Goal: Information Seeking & Learning: Learn about a topic

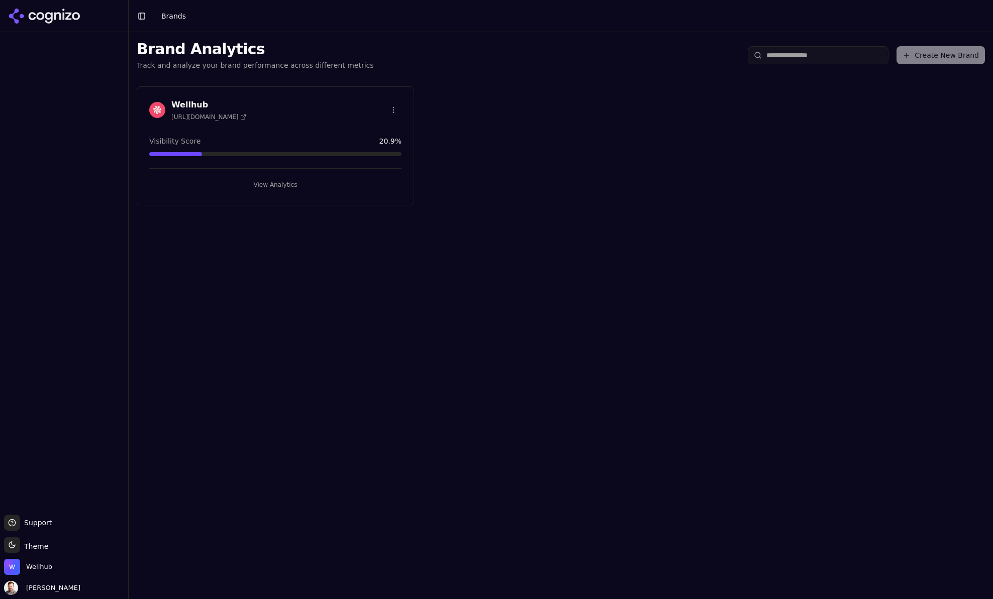
click at [203, 107] on h3 "Wellhub" at bounding box center [208, 105] width 75 height 12
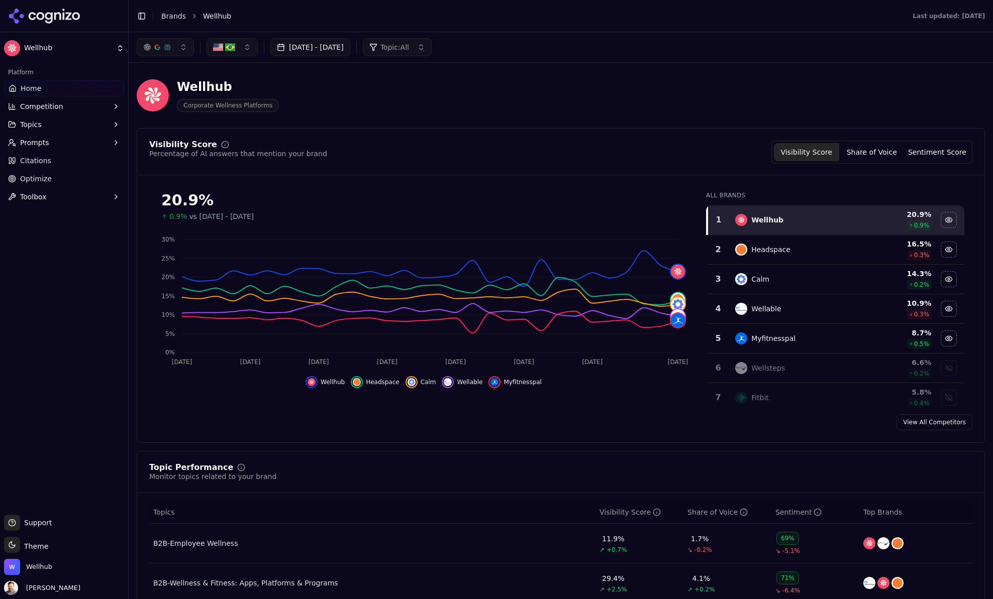
click at [347, 51] on button "[DATE] - [DATE]" at bounding box center [310, 47] width 80 height 18
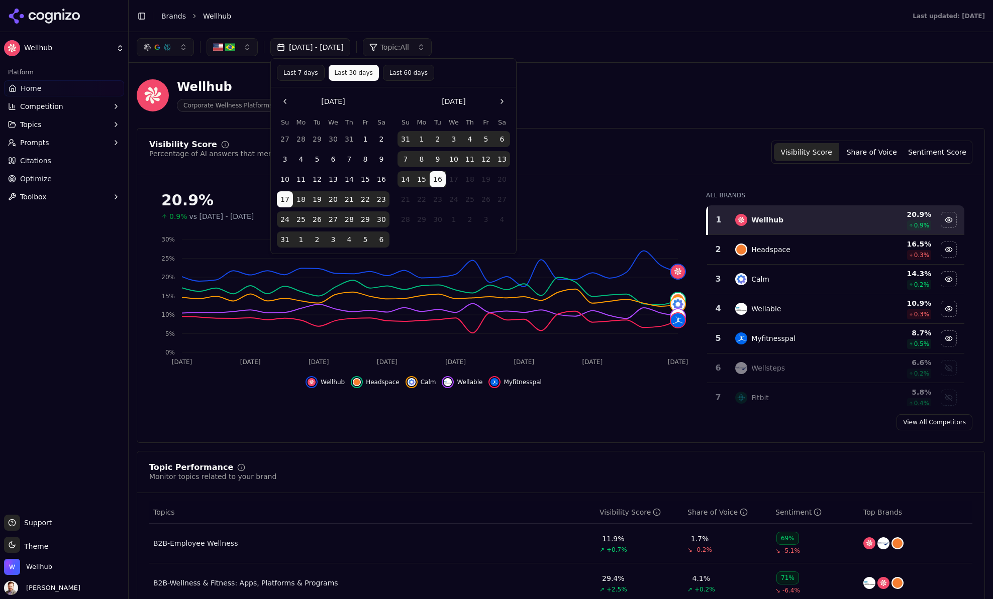
click at [286, 101] on button "Go to the Previous Month" at bounding box center [285, 101] width 16 height 16
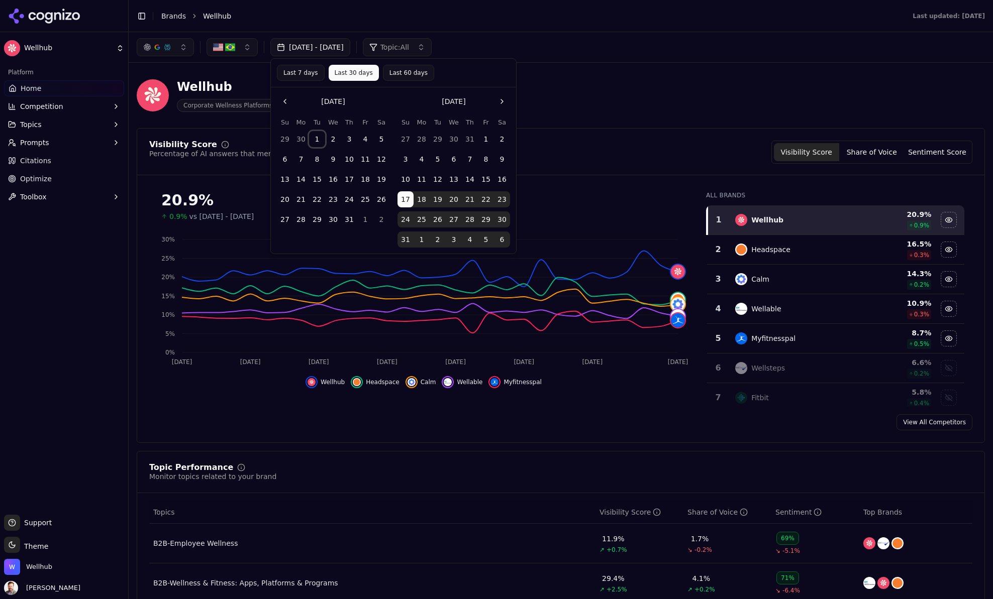
click at [319, 137] on button "1" at bounding box center [317, 139] width 16 height 16
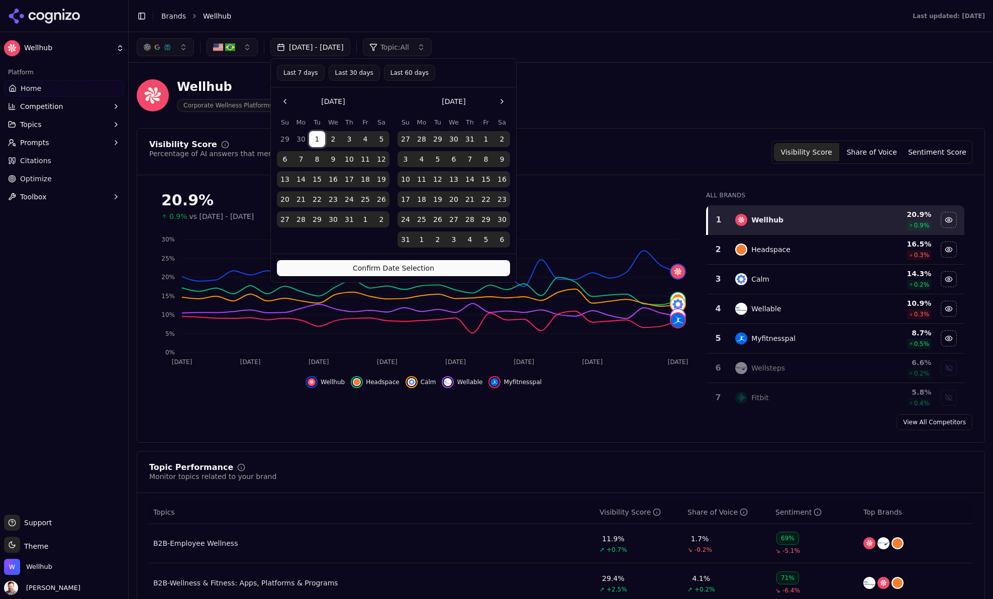
click at [398, 269] on button "Confirm Date Selection" at bounding box center [393, 268] width 233 height 16
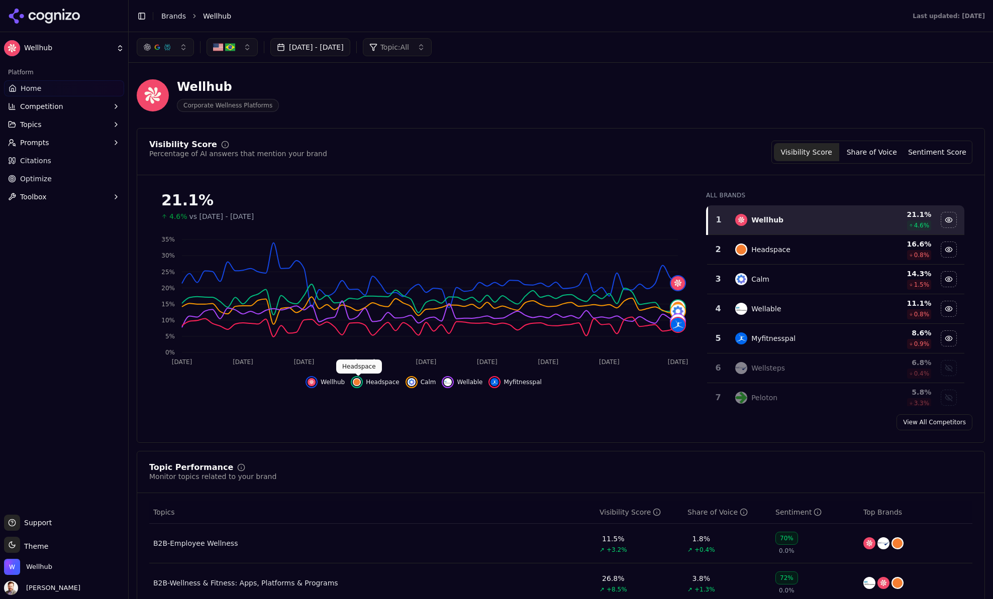
click at [363, 383] on div "Hide headspace data" at bounding box center [357, 382] width 12 height 12
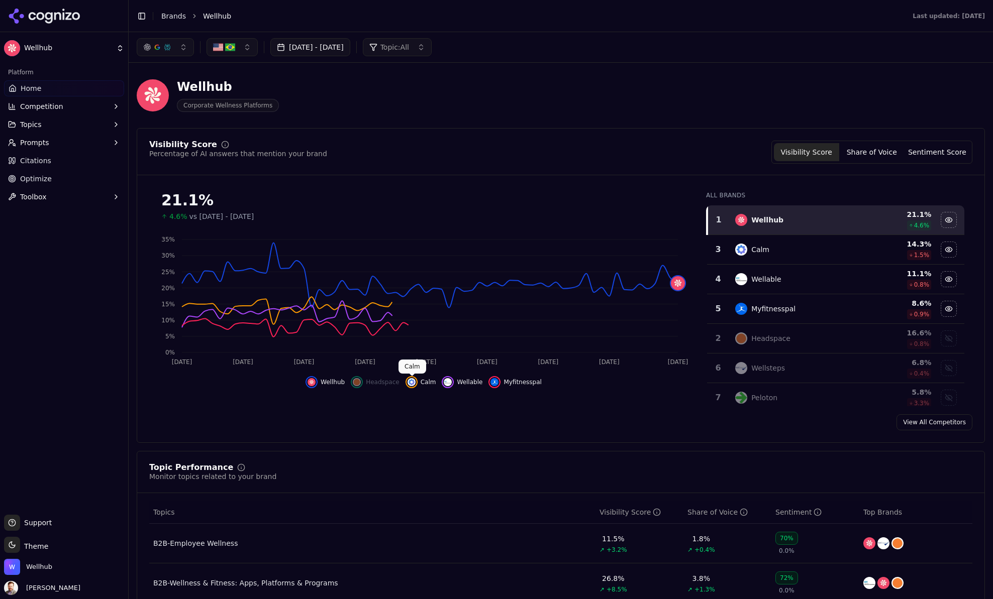
click at [411, 380] on img "Hide calm data" at bounding box center [412, 382] width 8 height 8
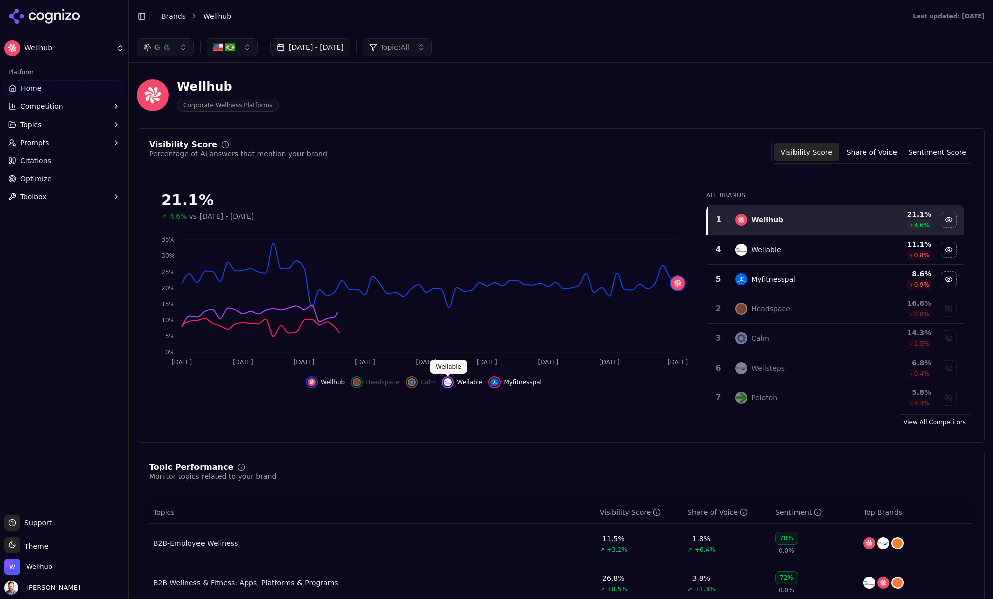
click at [449, 382] on img "Hide wellable data" at bounding box center [448, 382] width 8 height 8
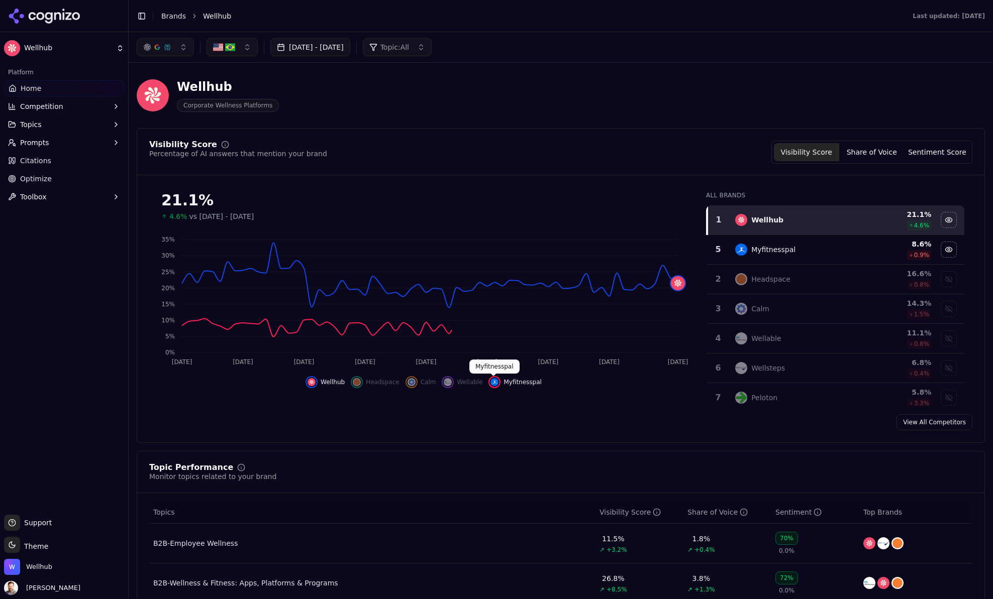
click at [496, 382] on img "Hide myfitnesspal data" at bounding box center [494, 382] width 8 height 8
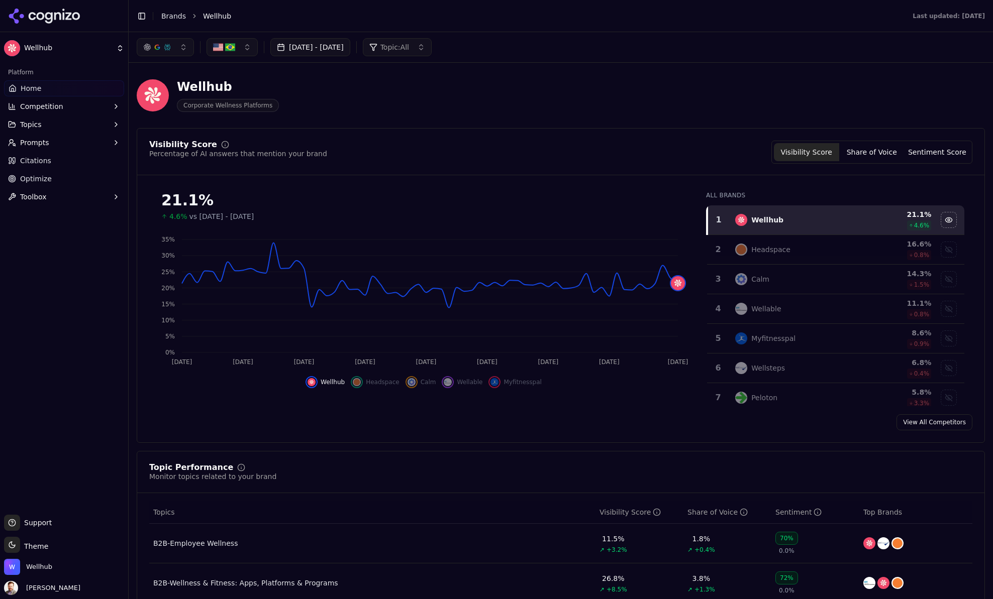
click at [246, 53] on button "button" at bounding box center [232, 47] width 51 height 18
click at [272, 108] on div "[GEOGRAPHIC_DATA]" at bounding box center [277, 103] width 136 height 16
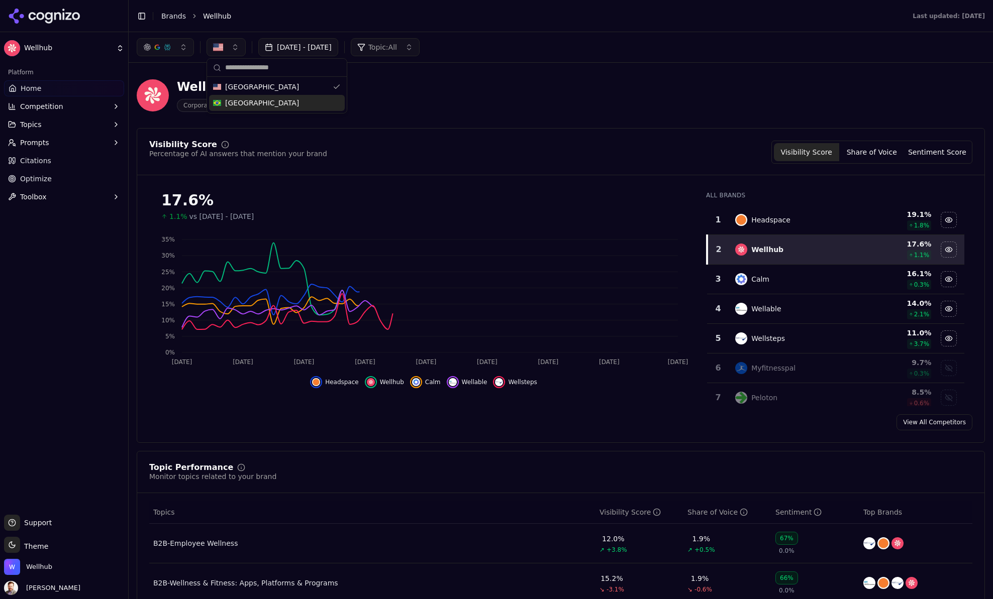
click at [43, 87] on link "Home" at bounding box center [64, 88] width 120 height 16
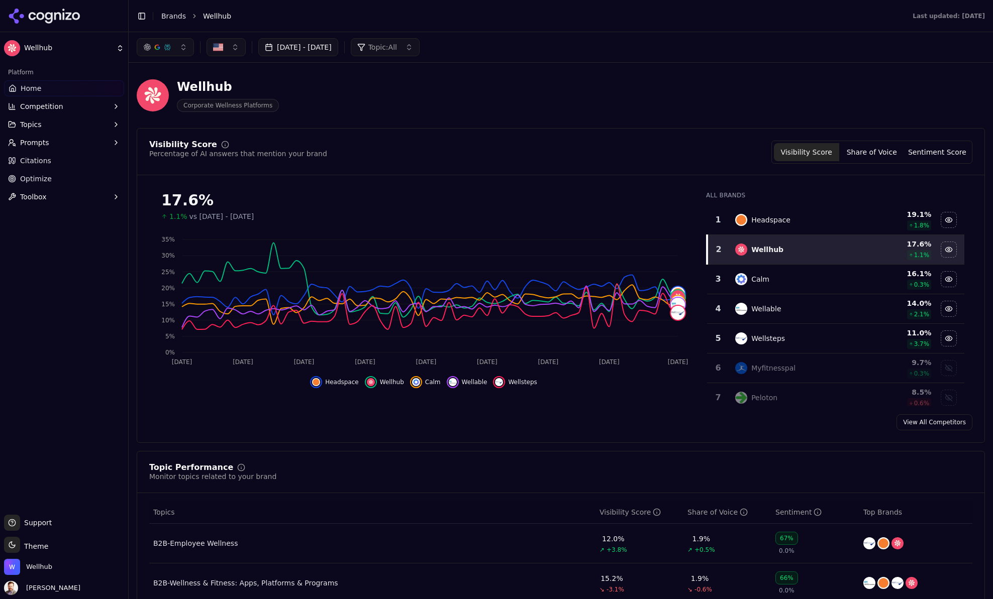
click at [119, 125] on icon "button" at bounding box center [116, 125] width 8 height 8
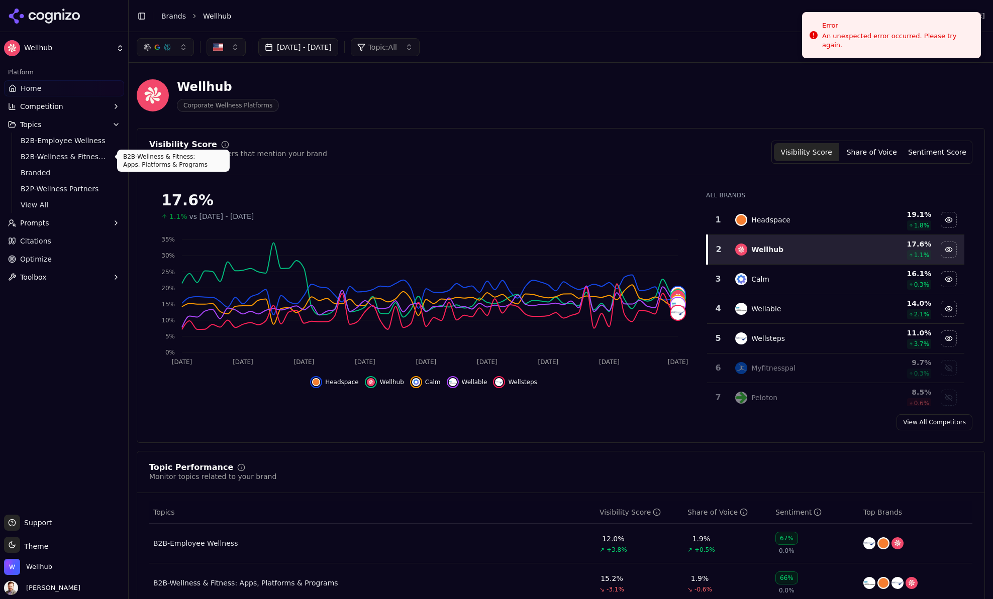
click at [69, 157] on span "B2B-Wellness & Fitness: Apps, Platforms & Programs" at bounding box center [64, 157] width 87 height 10
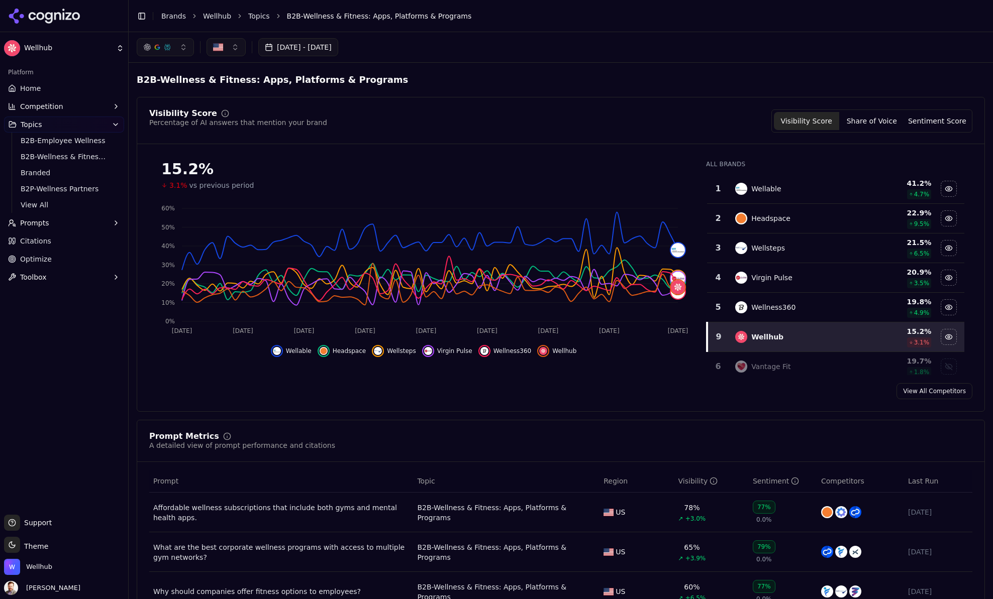
click at [282, 353] on div "Hide wellable data" at bounding box center [277, 351] width 12 height 12
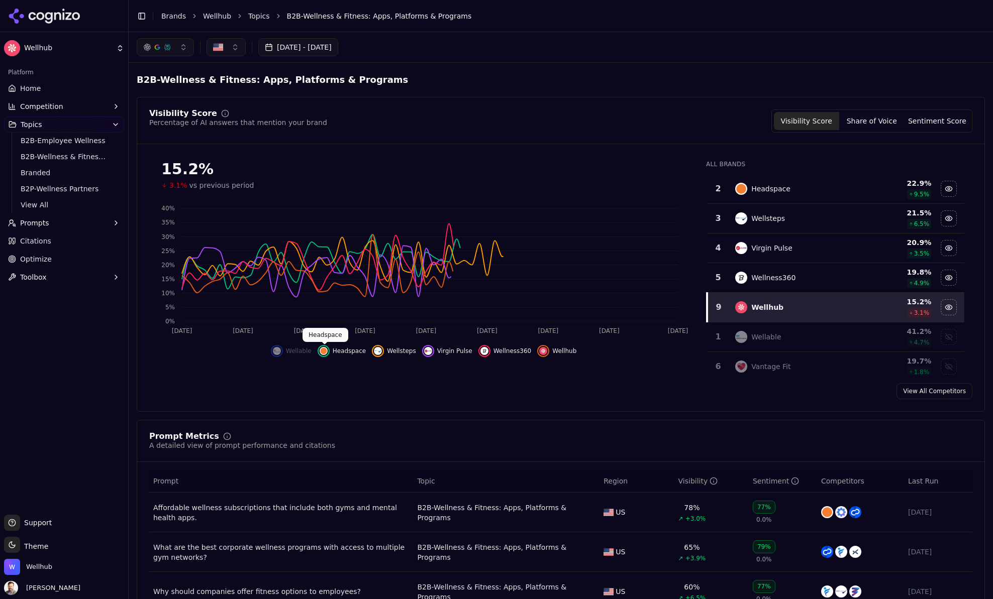
click at [322, 352] on img "Hide headspace data" at bounding box center [324, 351] width 8 height 8
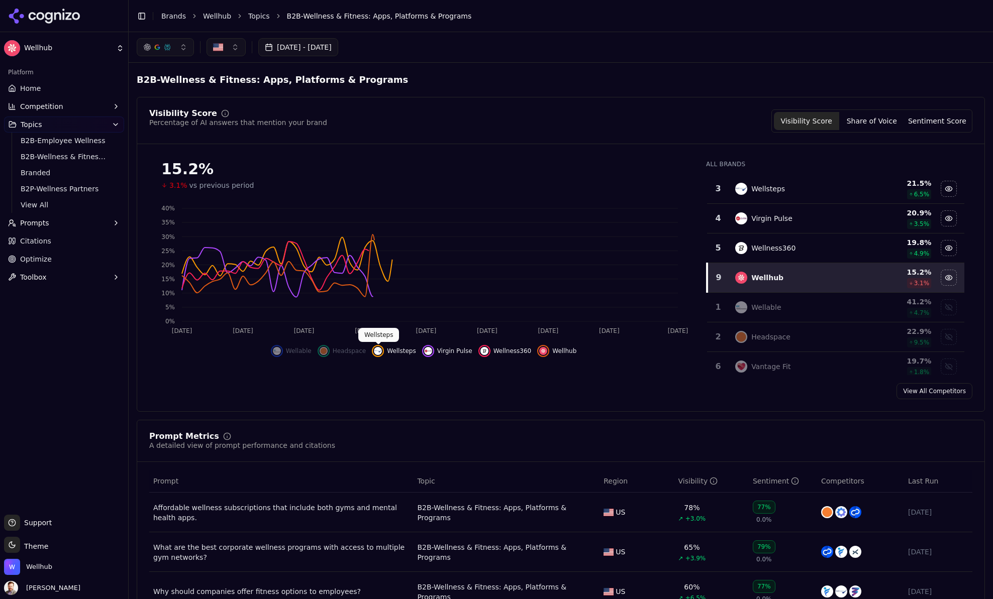
click at [384, 348] on button "Wellsteps" at bounding box center [394, 351] width 44 height 12
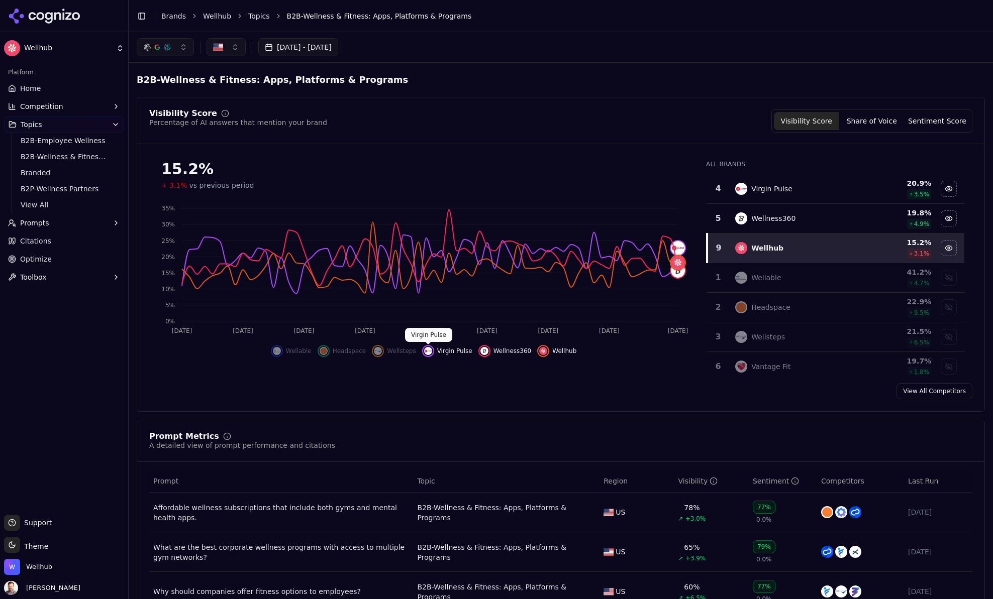
click at [429, 352] on img "Hide virgin pulse data" at bounding box center [428, 351] width 8 height 8
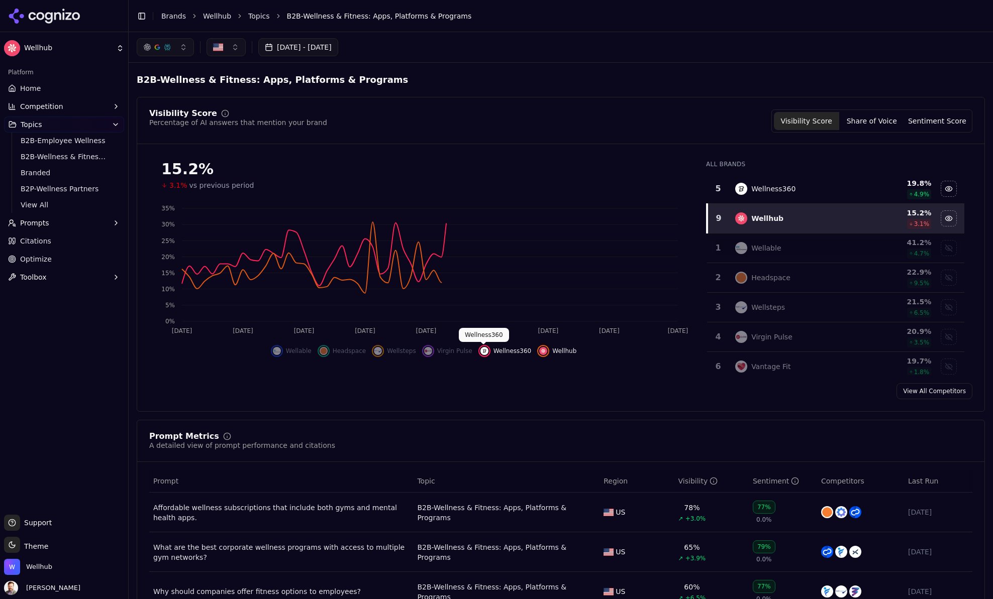
click at [488, 352] on div "Hide wellness360 data" at bounding box center [484, 351] width 12 height 12
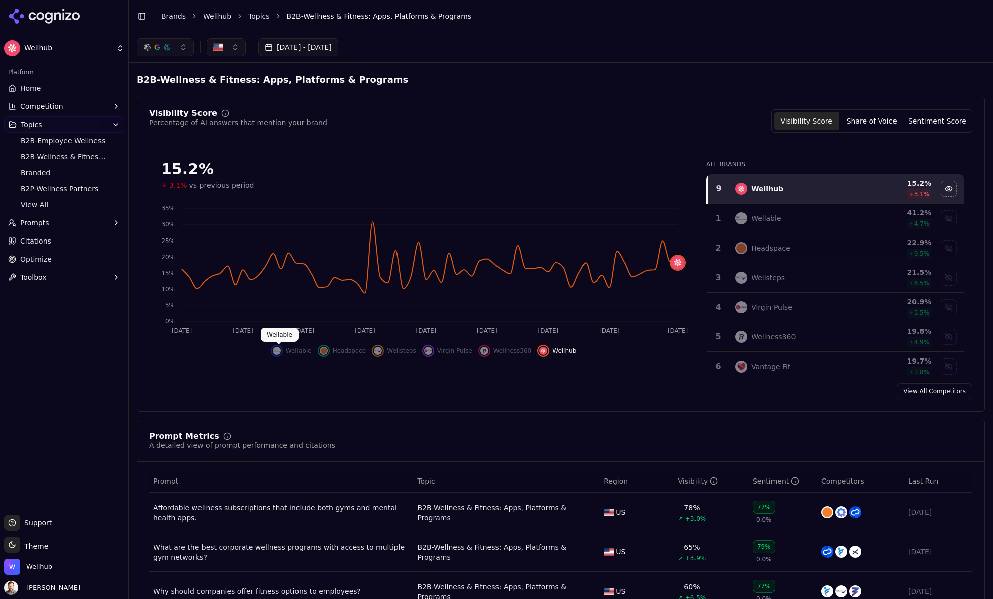
click at [280, 349] on img "Show wellable data" at bounding box center [277, 351] width 8 height 8
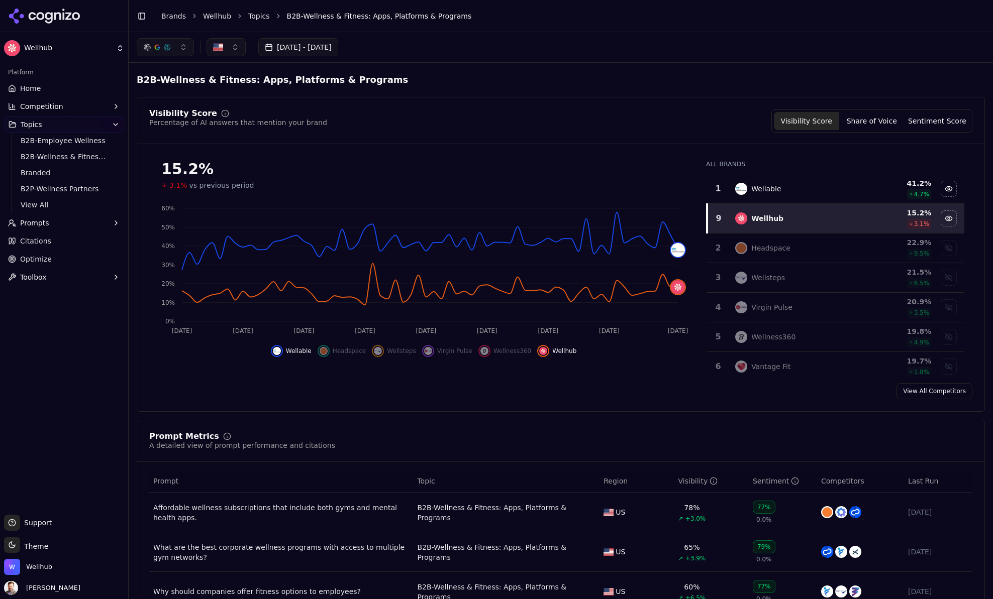
click at [224, 52] on button "button" at bounding box center [226, 47] width 39 height 18
click at [224, 100] on div "[GEOGRAPHIC_DATA]" at bounding box center [277, 103] width 136 height 16
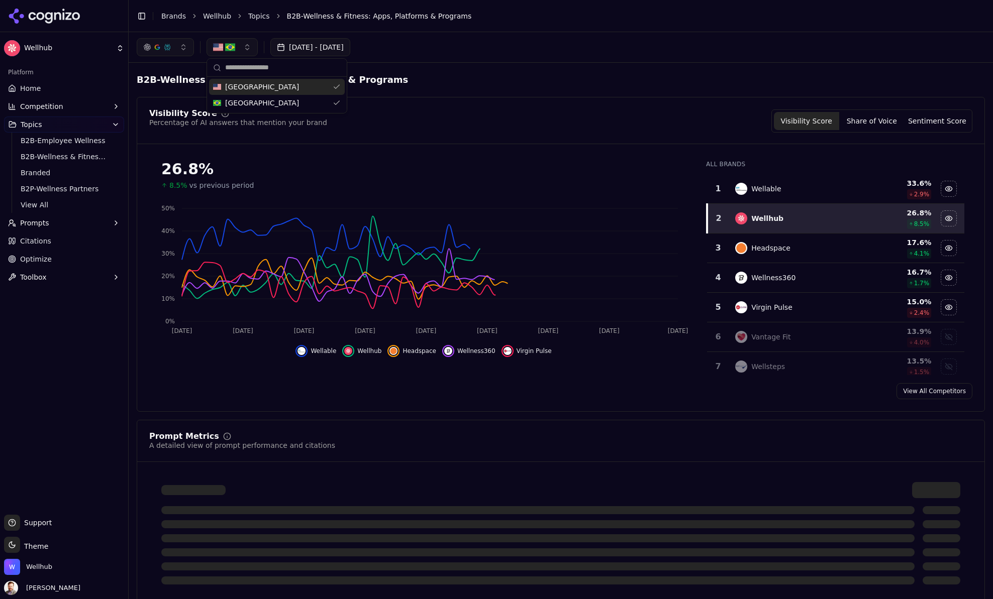
click at [263, 85] on span "[GEOGRAPHIC_DATA]" at bounding box center [262, 87] width 74 height 10
